Goal: Task Accomplishment & Management: Manage account settings

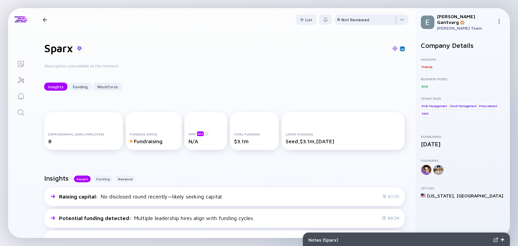
click at [45, 18] on div at bounding box center [45, 20] width 4 height 4
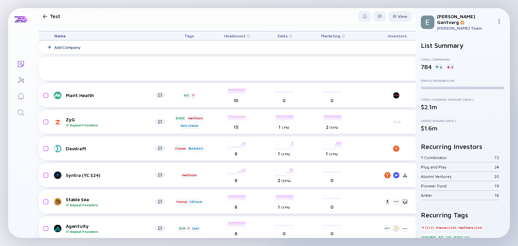
scroll to position [74, 0]
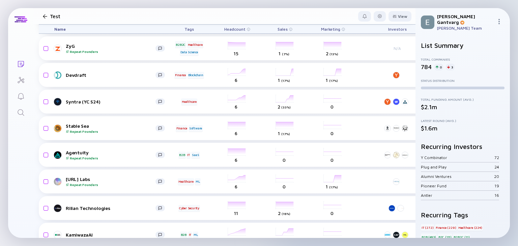
click at [416, 50] on div "List Summary Total Companies 784 0 3 Status Distribution Total Funding Amount (…" at bounding box center [463, 137] width 94 height 202
click at [73, 154] on div "Agentuity Repeat Founders" at bounding box center [111, 155] width 90 height 10
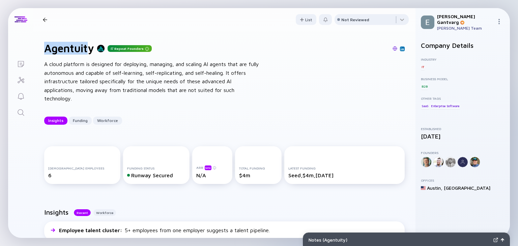
drag, startPoint x: 44, startPoint y: 47, endPoint x: 91, endPoint y: 48, distance: 47.6
click at [91, 48] on div "Agentuity Repeat Founders A cloud platform is designed for deploying, managing,…" at bounding box center [224, 83] width 382 height 105
click at [91, 48] on h1 "Agentuity" at bounding box center [69, 48] width 50 height 13
drag, startPoint x: 45, startPoint y: 47, endPoint x: 95, endPoint y: 49, distance: 50.6
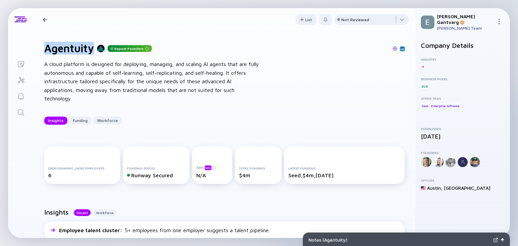
click at [95, 49] on div "Agentuity Repeat Founders" at bounding box center [98, 48] width 108 height 13
copy h1 "Agentuity"
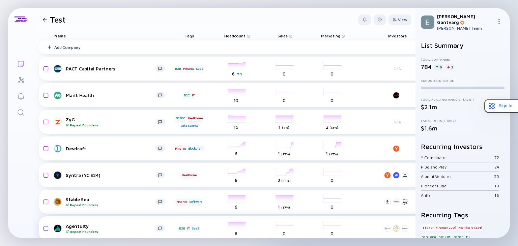
click at [44, 229] on input "checkbox" at bounding box center [45, 229] width 8 height 16
click at [382, 19] on div "Remove from list" at bounding box center [390, 20] width 43 height 10
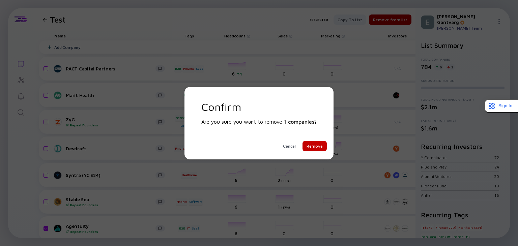
click at [312, 149] on div "Remove" at bounding box center [315, 146] width 24 height 10
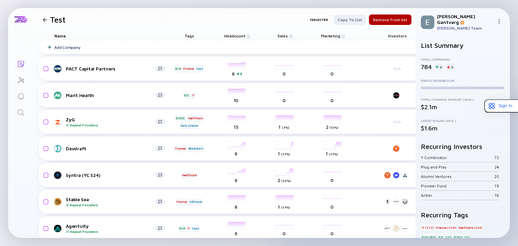
checkbox input "false"
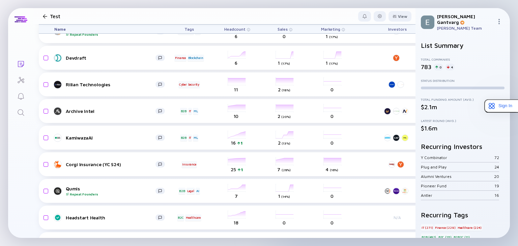
scroll to position [177, 0]
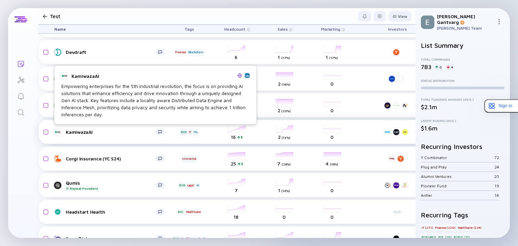
click at [80, 134] on div "KamiwazaAI" at bounding box center [111, 132] width 90 height 6
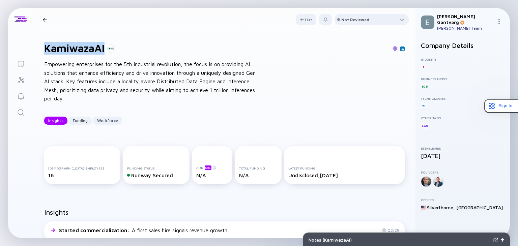
drag, startPoint x: 45, startPoint y: 46, endPoint x: 108, endPoint y: 51, distance: 64.0
click at [108, 51] on div "KamiwazaAI" at bounding box center [79, 48] width 71 height 13
drag, startPoint x: 45, startPoint y: 46, endPoint x: 105, endPoint y: 47, distance: 59.7
click at [105, 47] on h1 "KamiwazaAI" at bounding box center [74, 48] width 60 height 13
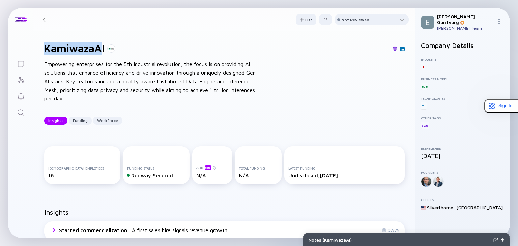
copy h1 "KamiwazaA"
click at [44, 19] on div at bounding box center [45, 20] width 4 height 4
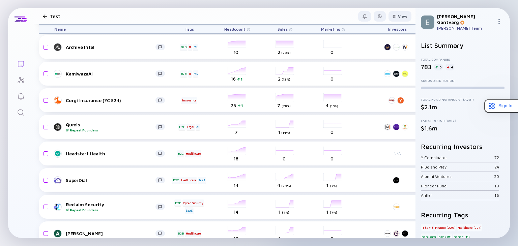
scroll to position [236, 0]
